Goal: Transaction & Acquisition: Purchase product/service

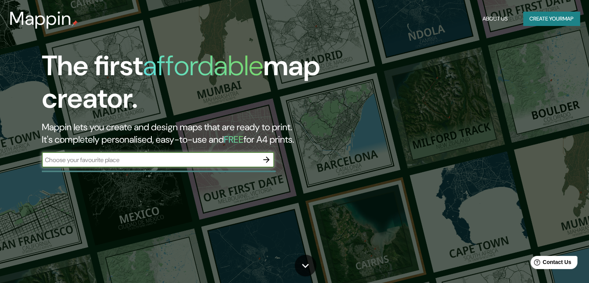
click at [132, 156] on input "text" at bounding box center [150, 159] width 217 height 9
type input "mykonos"
click at [267, 155] on icon "button" at bounding box center [266, 159] width 9 height 9
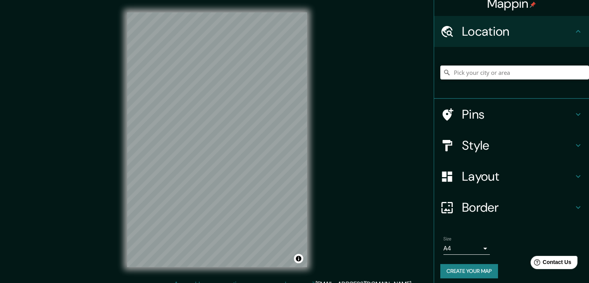
scroll to position [13, 0]
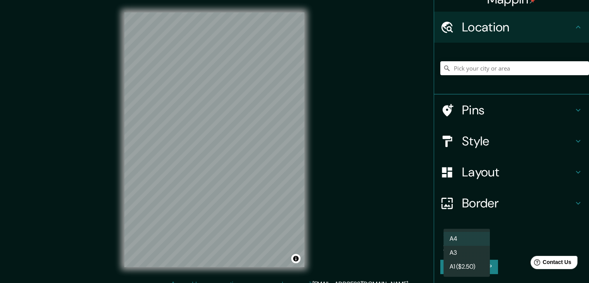
click at [471, 245] on body "Mappin Location Pins Style Layout Border Choose a border. Hint : you can make l…" at bounding box center [294, 141] width 589 height 283
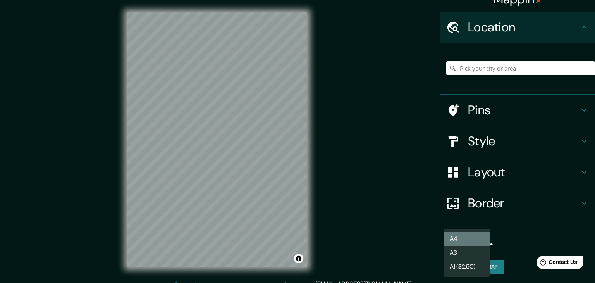
click at [470, 242] on li "A4" at bounding box center [466, 239] width 46 height 14
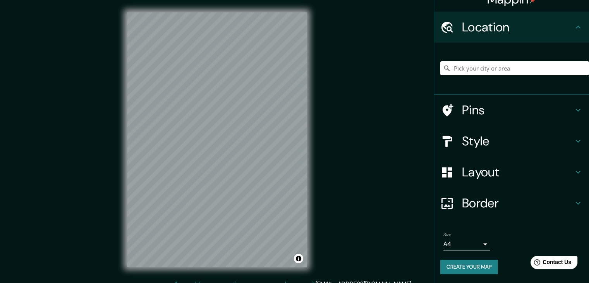
click at [471, 268] on button "Create your map" at bounding box center [469, 266] width 58 height 14
